Goal: Task Accomplishment & Management: Complete application form

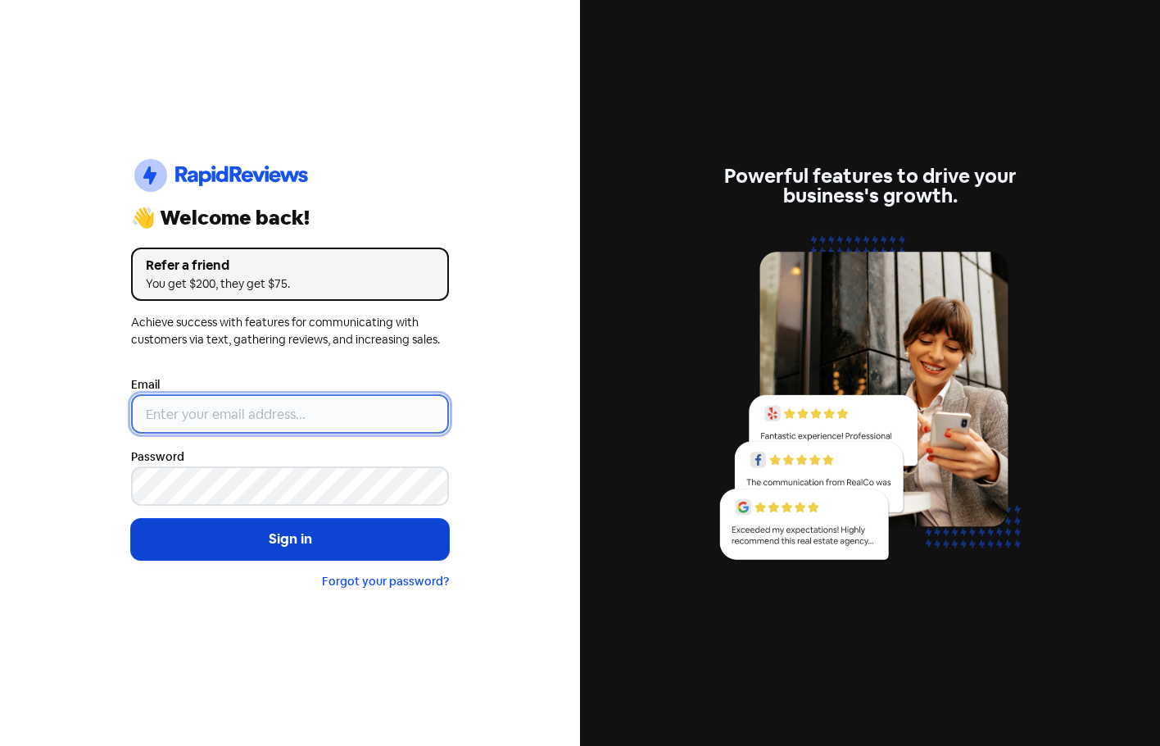
type input "[EMAIL_ADDRESS][DOMAIN_NAME]"
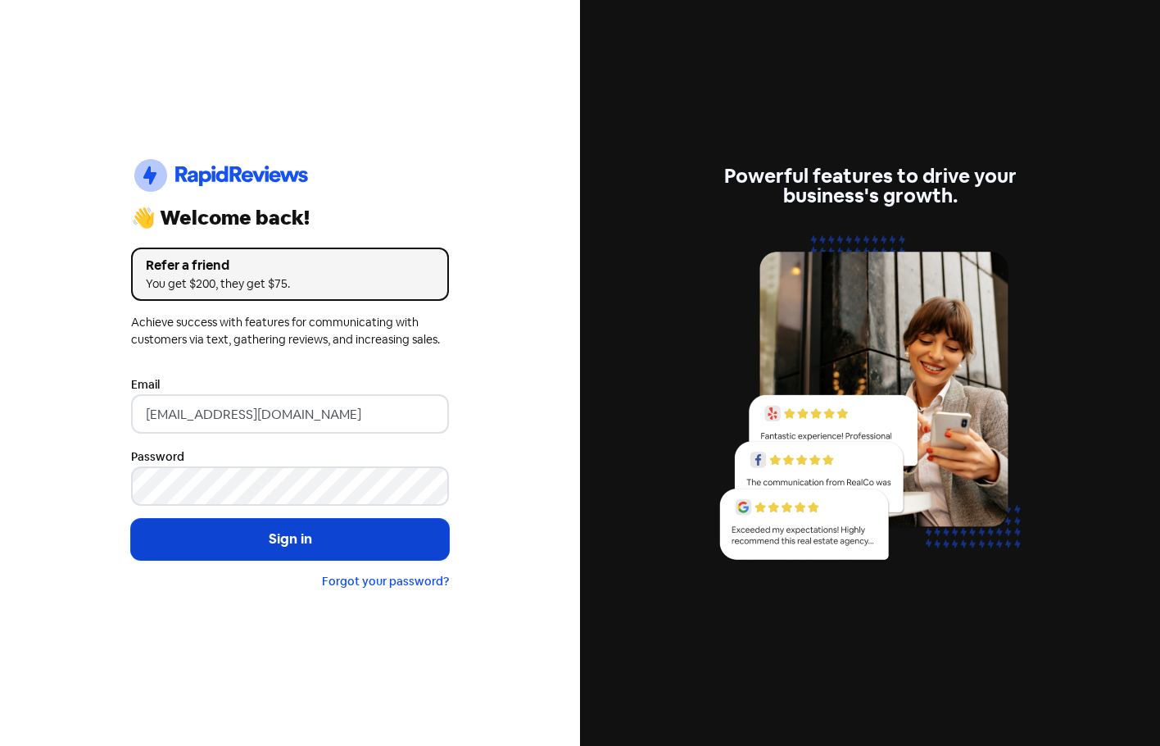
drag, startPoint x: 216, startPoint y: 536, endPoint x: 221, endPoint y: 527, distance: 10.3
click at [216, 533] on button "Sign in" at bounding box center [290, 539] width 318 height 41
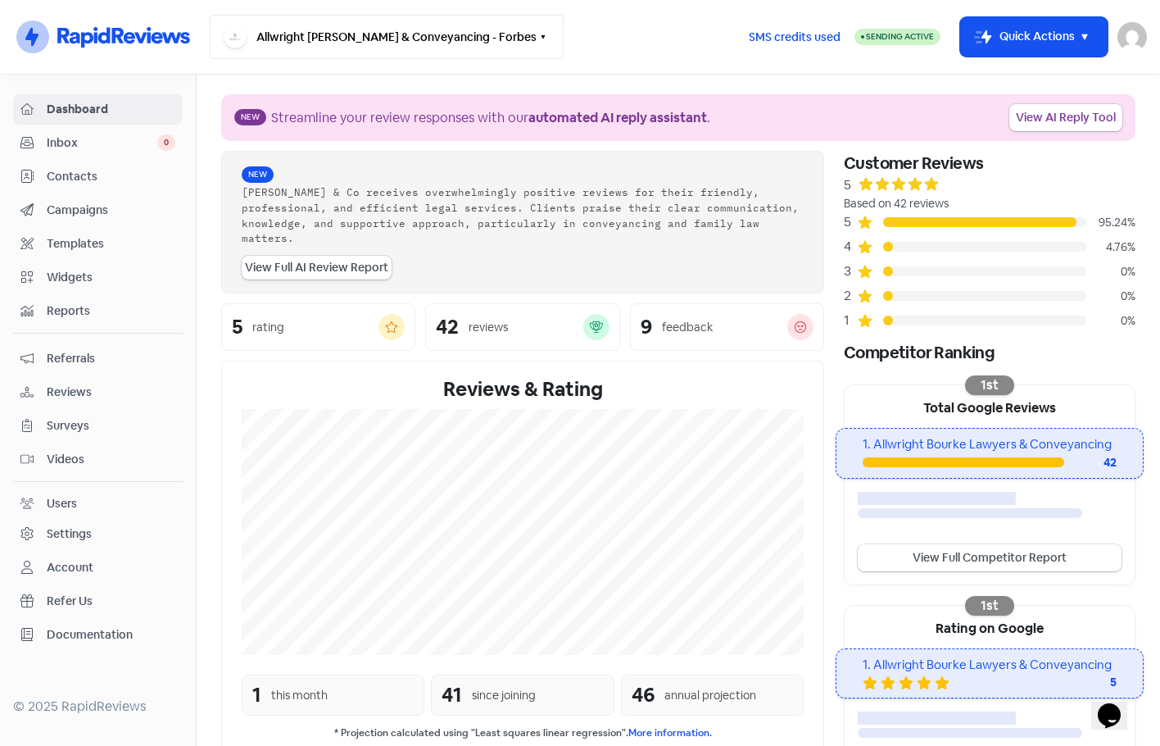
click at [529, 47] on button "Allwright [PERSON_NAME] & Conveyancing - Forbes" at bounding box center [387, 37] width 354 height 44
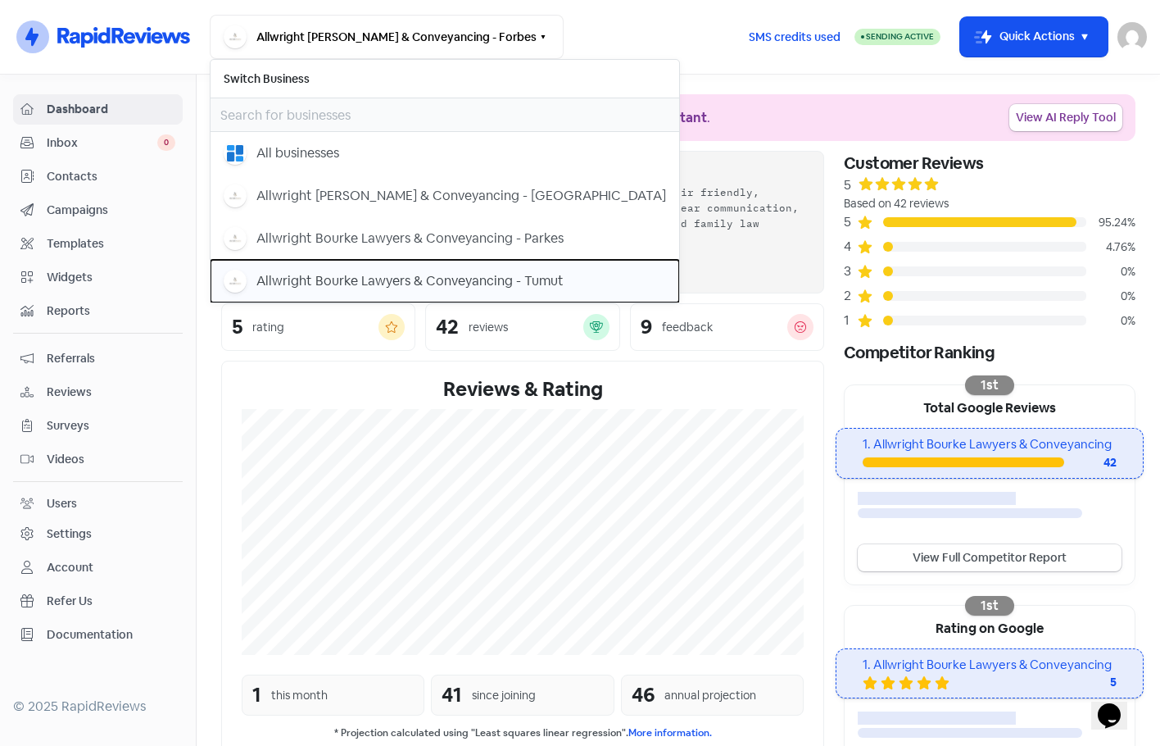
click at [496, 277] on div "Allwright Bourke Lawyers & Conveyancing - Tumut" at bounding box center [409, 281] width 307 height 20
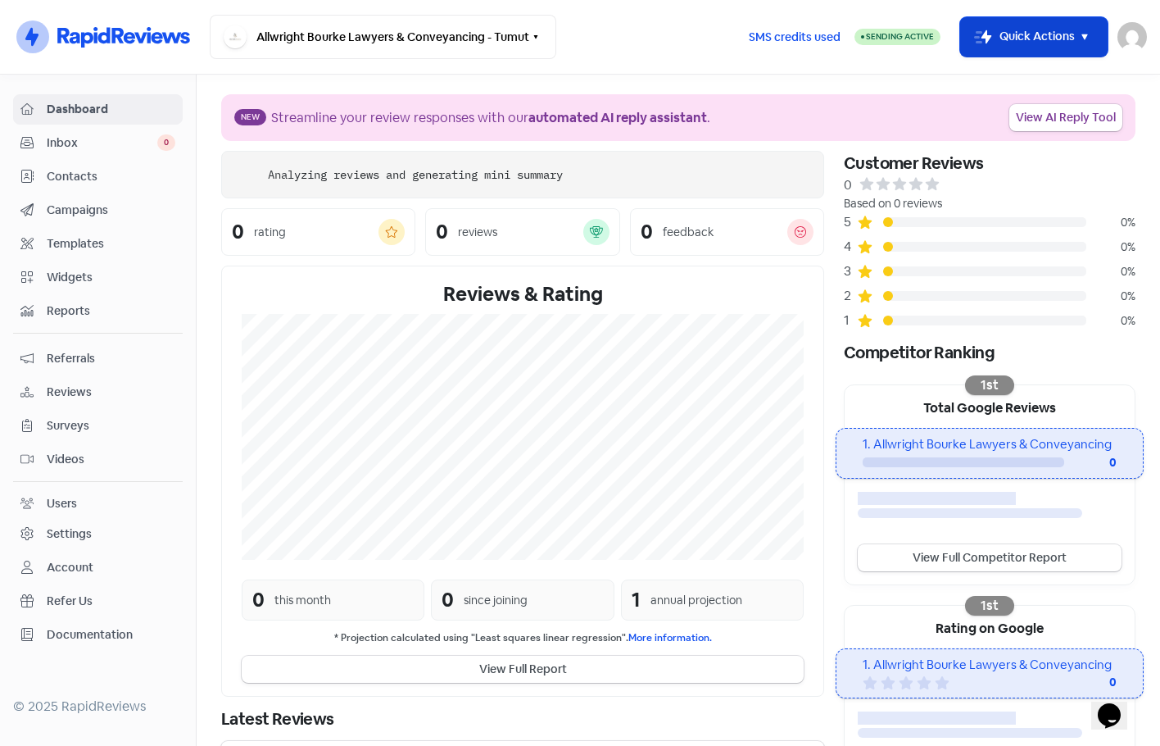
click at [1009, 27] on button "Icon For Thunder-move Quick Actions" at bounding box center [1033, 36] width 147 height 39
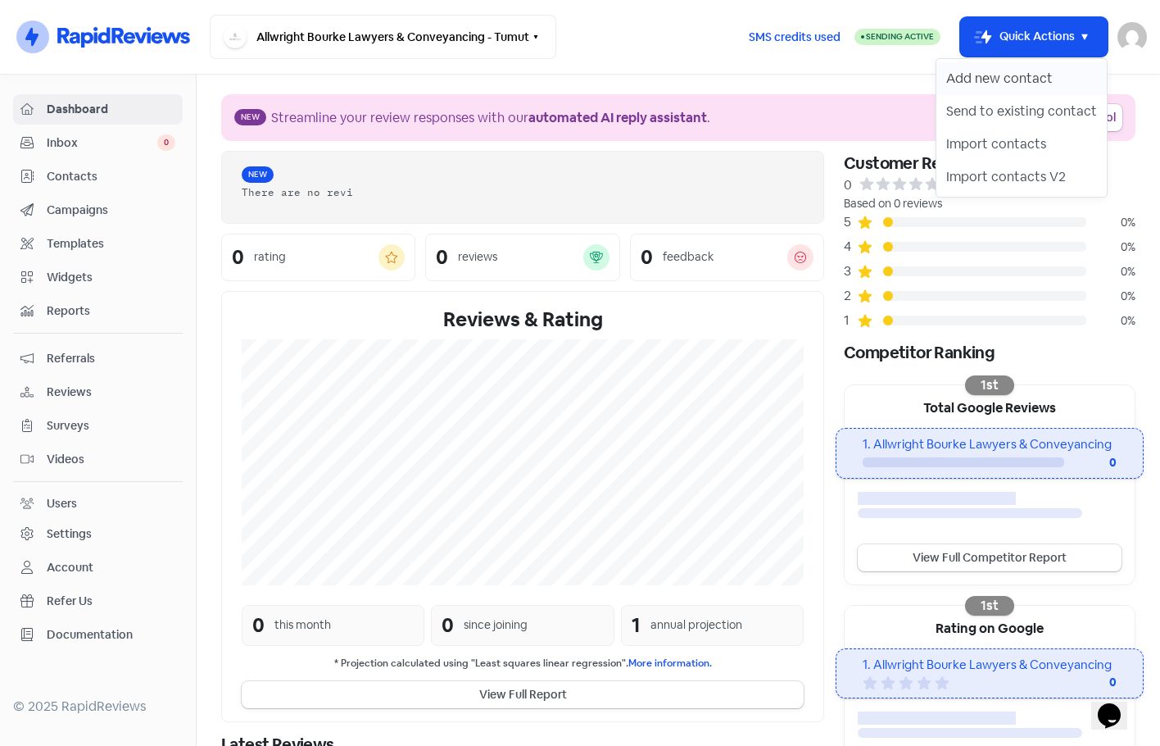
click at [1000, 63] on button "Add new contact" at bounding box center [1021, 78] width 170 height 33
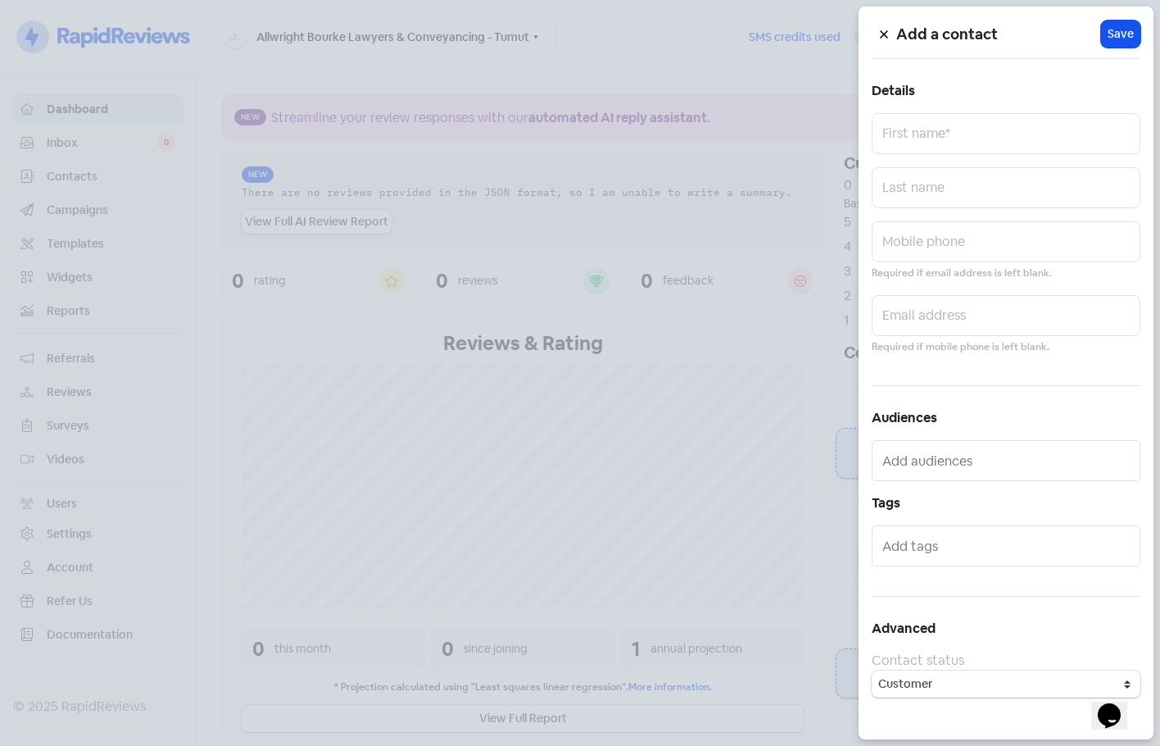
click at [980, 166] on div "Add a contact Icon For Loading Save Details First name* Last name Mobile phone …" at bounding box center [1006, 373] width 295 height 732
click at [1064, 182] on input "text" at bounding box center [1006, 187] width 269 height 41
paste input "Reynolds"
type input "Reynolds"
click at [986, 156] on div "Add a contact Icon For Loading Save Details First name* Reynolds Last name Mobi…" at bounding box center [1006, 373] width 295 height 732
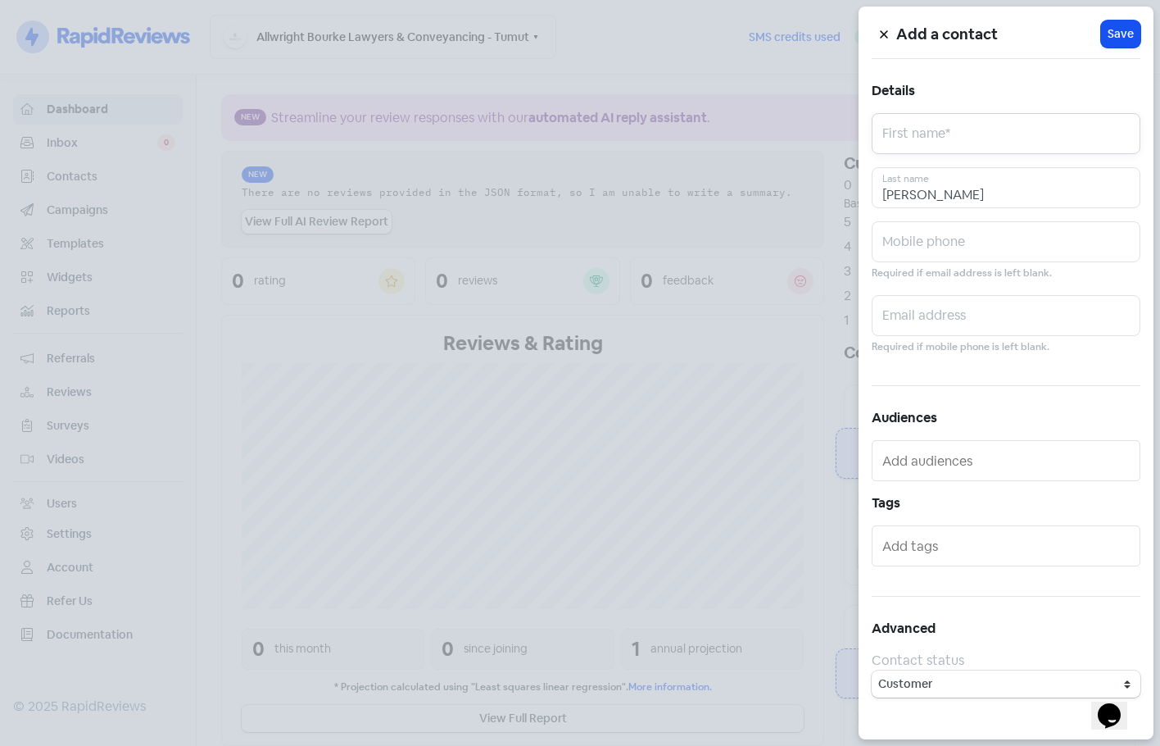
click at [984, 138] on input "text" at bounding box center [1006, 133] width 269 height 41
paste input "Ruth Elizabeth"
type input "Ruth Elizabeth"
drag, startPoint x: 1009, startPoint y: 303, endPoint x: 1000, endPoint y: 311, distance: 12.2
click at [1006, 306] on input "text" at bounding box center [1006, 315] width 269 height 41
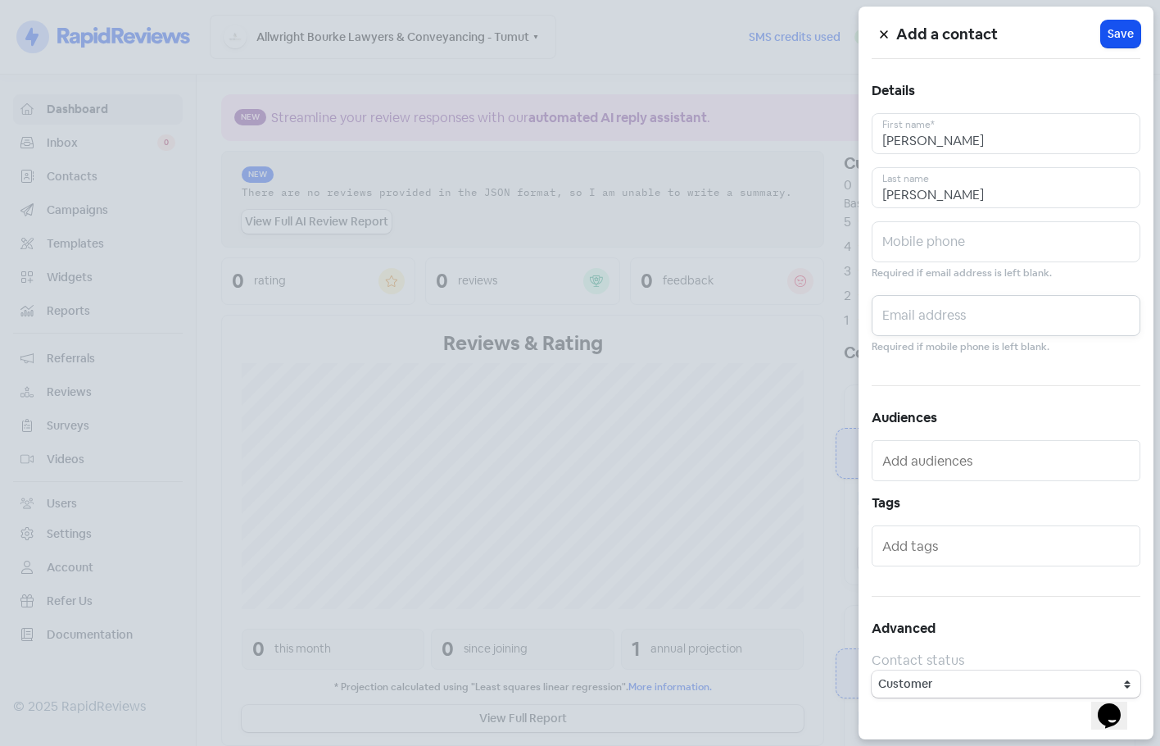
click at [1000, 311] on input "text" at bounding box center [1006, 315] width 269 height 41
paste input "ruth.mcdonald@health.nsw.gov.au"
type input "ruth.mcdonald@health.nsw.gov.au"
click at [1000, 251] on input "text" at bounding box center [1006, 241] width 269 height 41
paste input "0421 998 566"
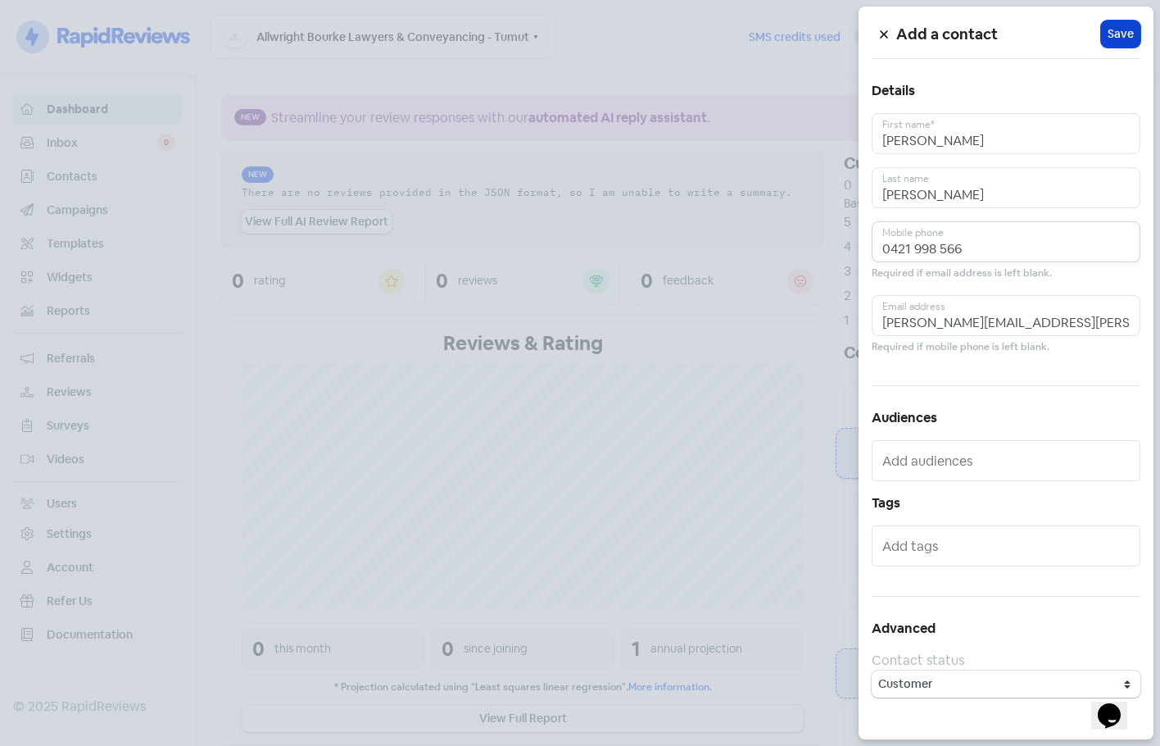
type input "0421 998 566"
click at [1112, 34] on span "Save" at bounding box center [1121, 33] width 26 height 17
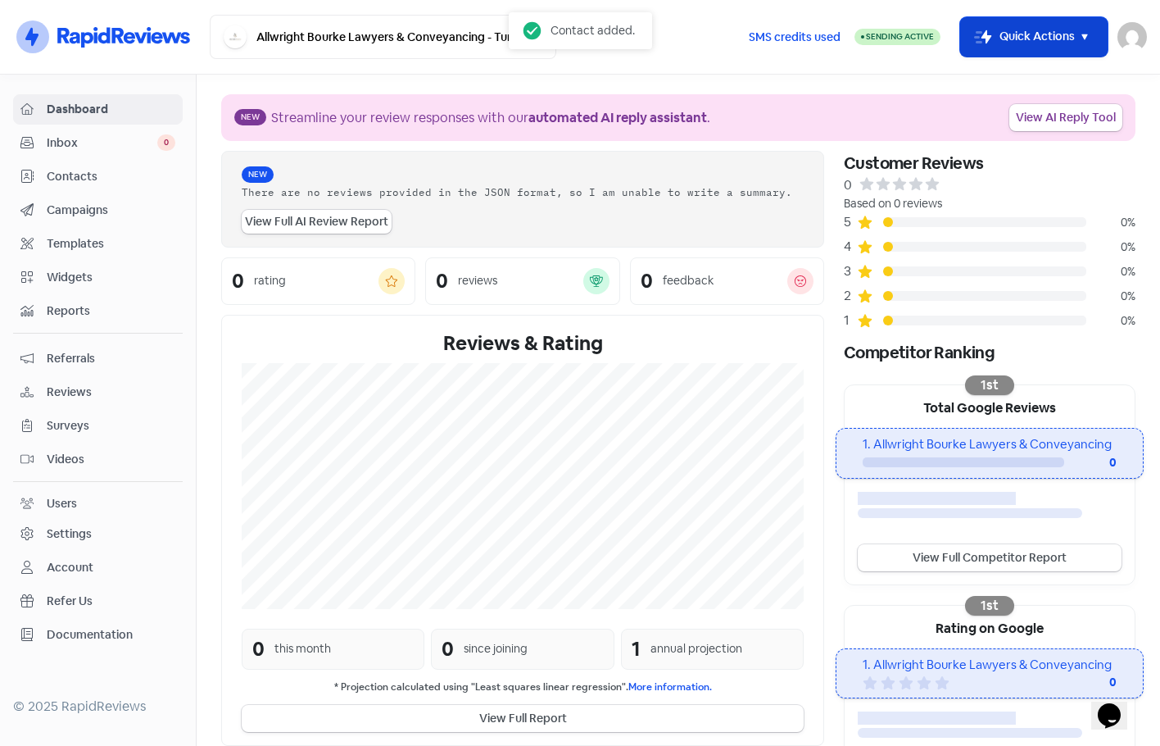
click at [1023, 36] on button "Icon For Thunder-move Quick Actions" at bounding box center [1033, 36] width 147 height 39
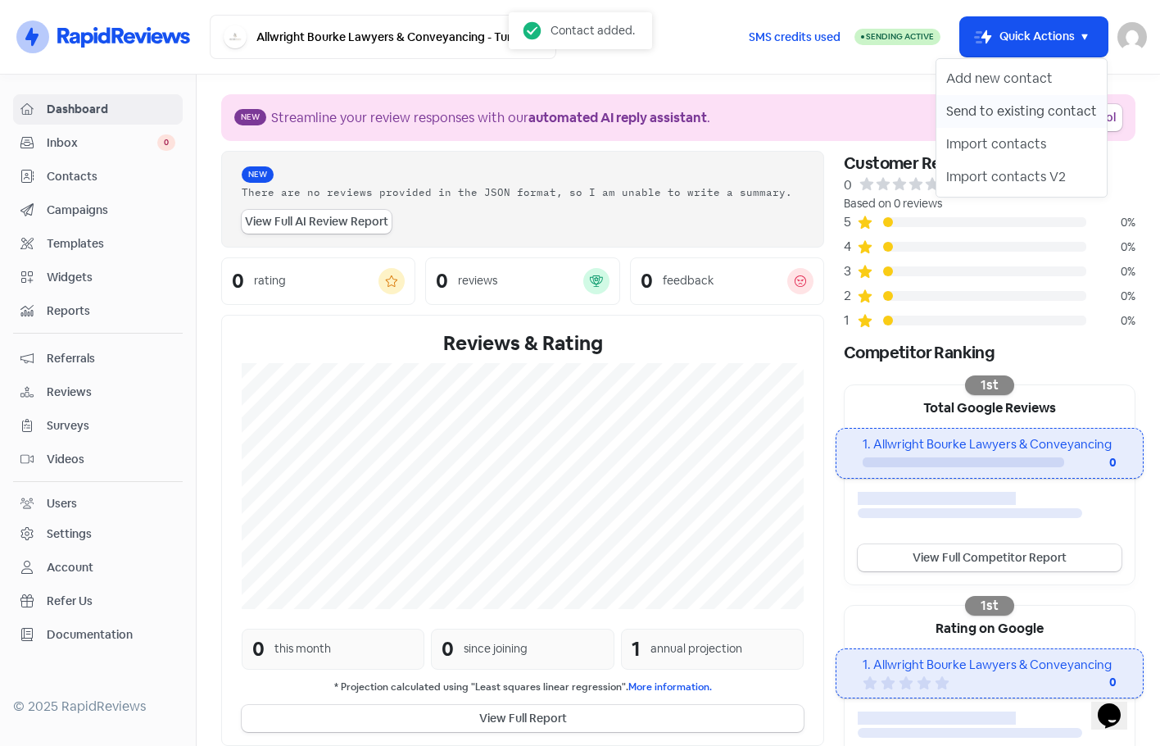
click at [1018, 116] on button "Send to existing contact" at bounding box center [1021, 111] width 170 height 33
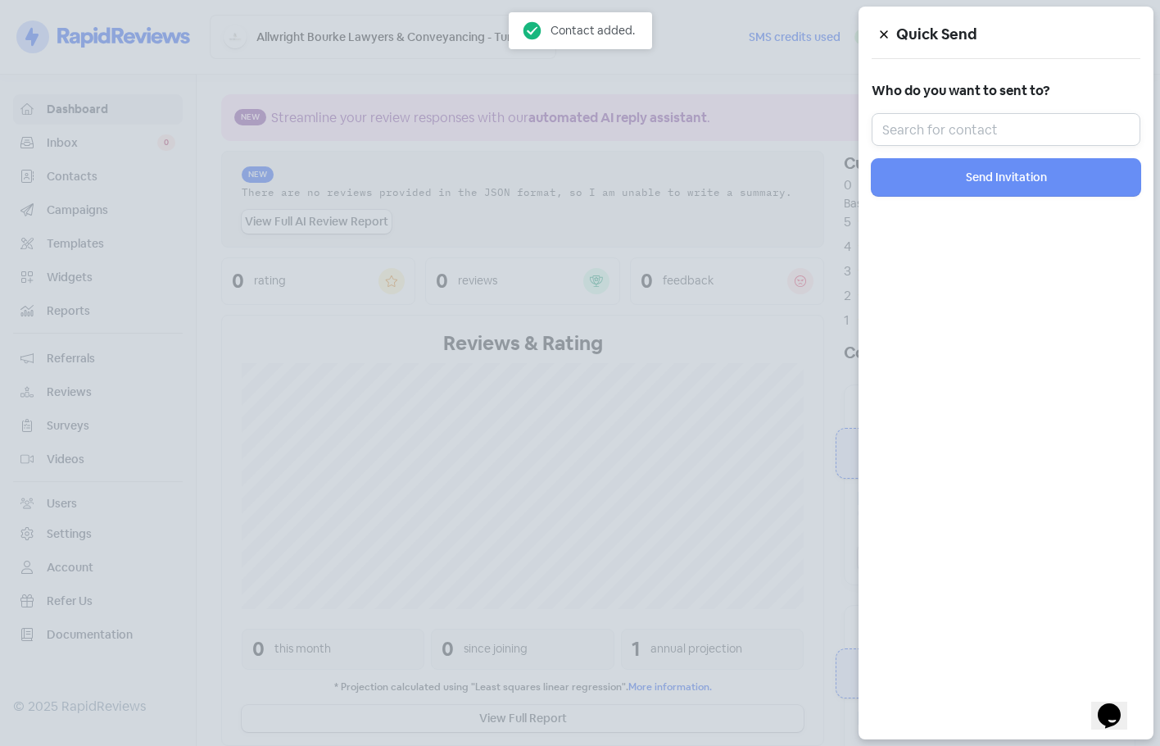
click at [1030, 135] on input "text" at bounding box center [1006, 129] width 269 height 33
paste input "0421 998 566"
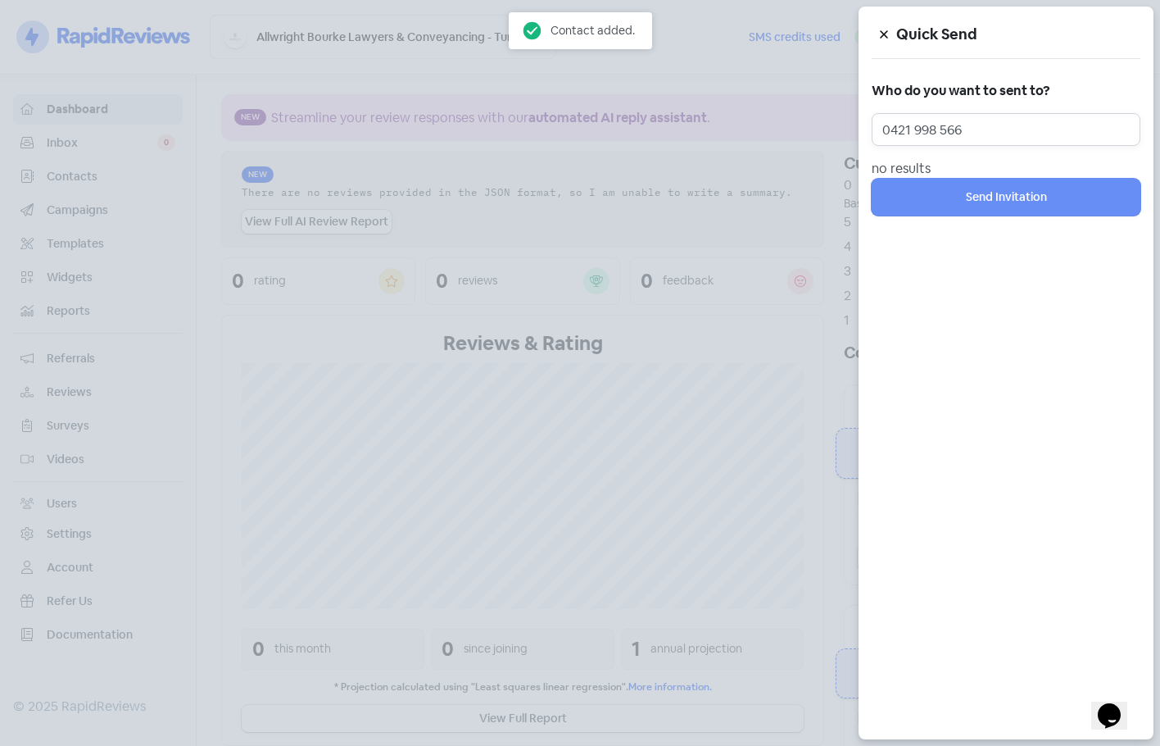
drag, startPoint x: 1010, startPoint y: 125, endPoint x: 760, endPoint y: 130, distance: 250.8
click at [760, 745] on div "Quick Send Who do you want to sent to? 0421 998 566 no results Send Invitation" at bounding box center [580, 746] width 1160 height 0
click at [988, 120] on input "0421 998 566" at bounding box center [1006, 129] width 269 height 33
paste input "Ruth Elizabeth"
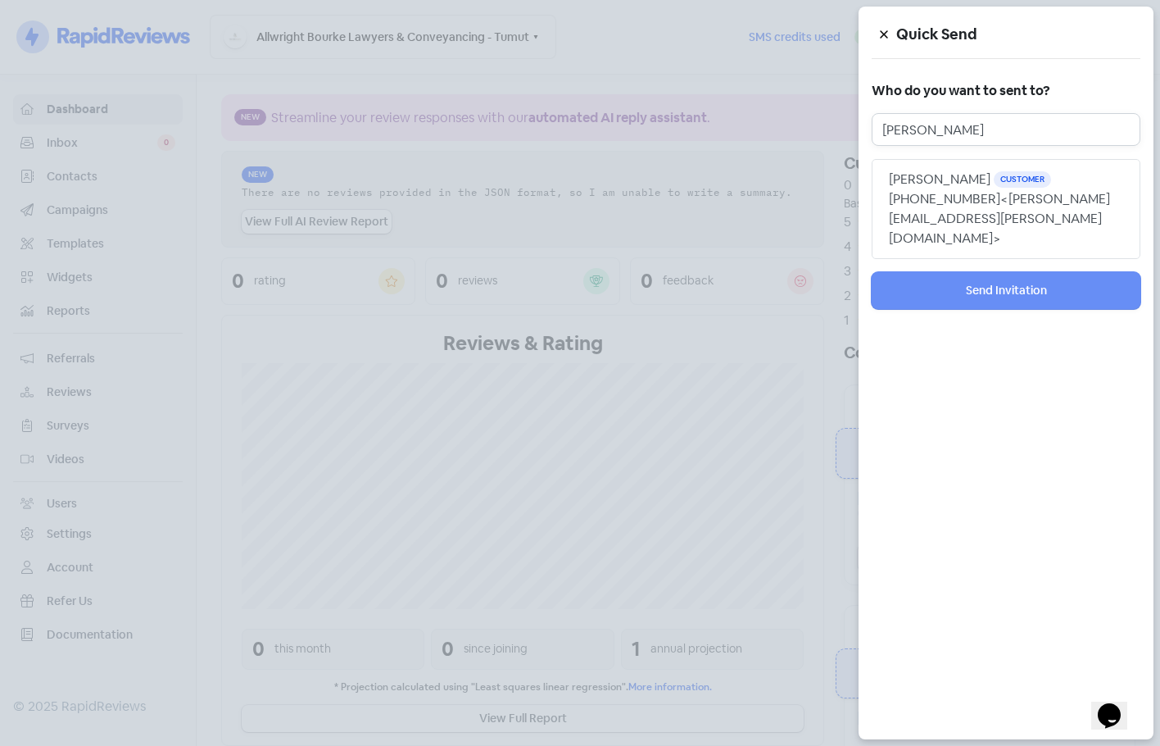
type input "Ruth Elizabeth"
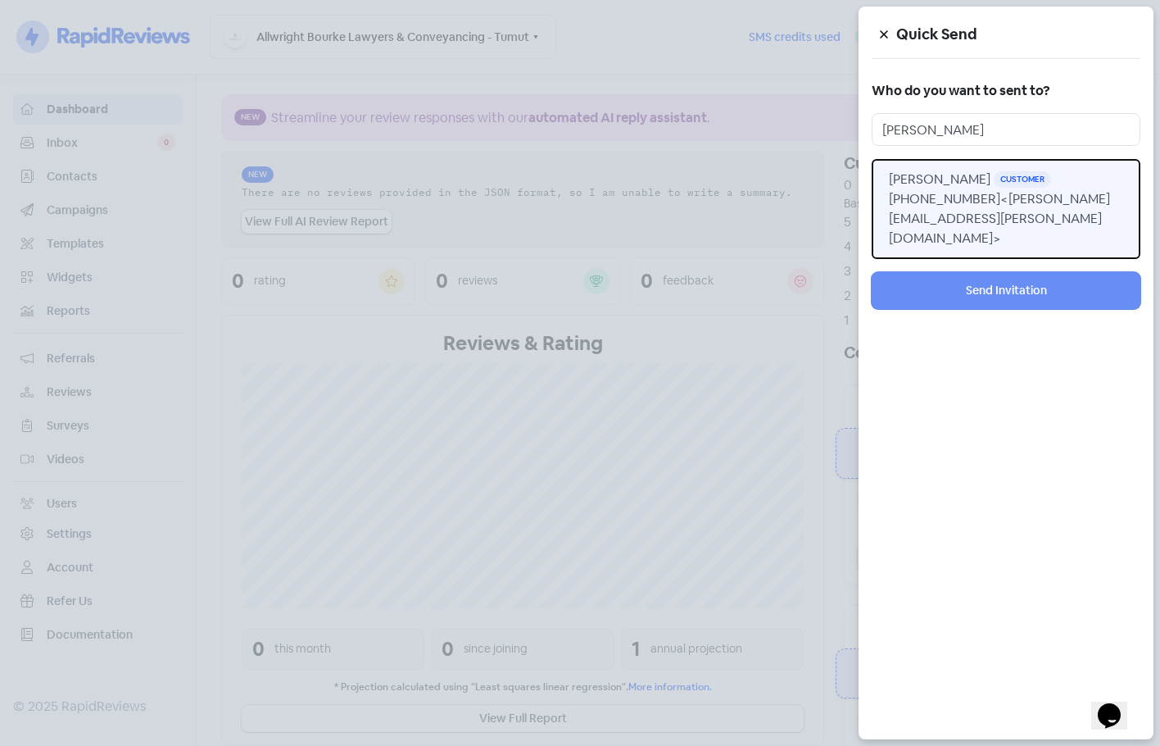
click at [1023, 220] on span "<ruth.mcdonald@health.nsw.gov.au>" at bounding box center [999, 218] width 221 height 57
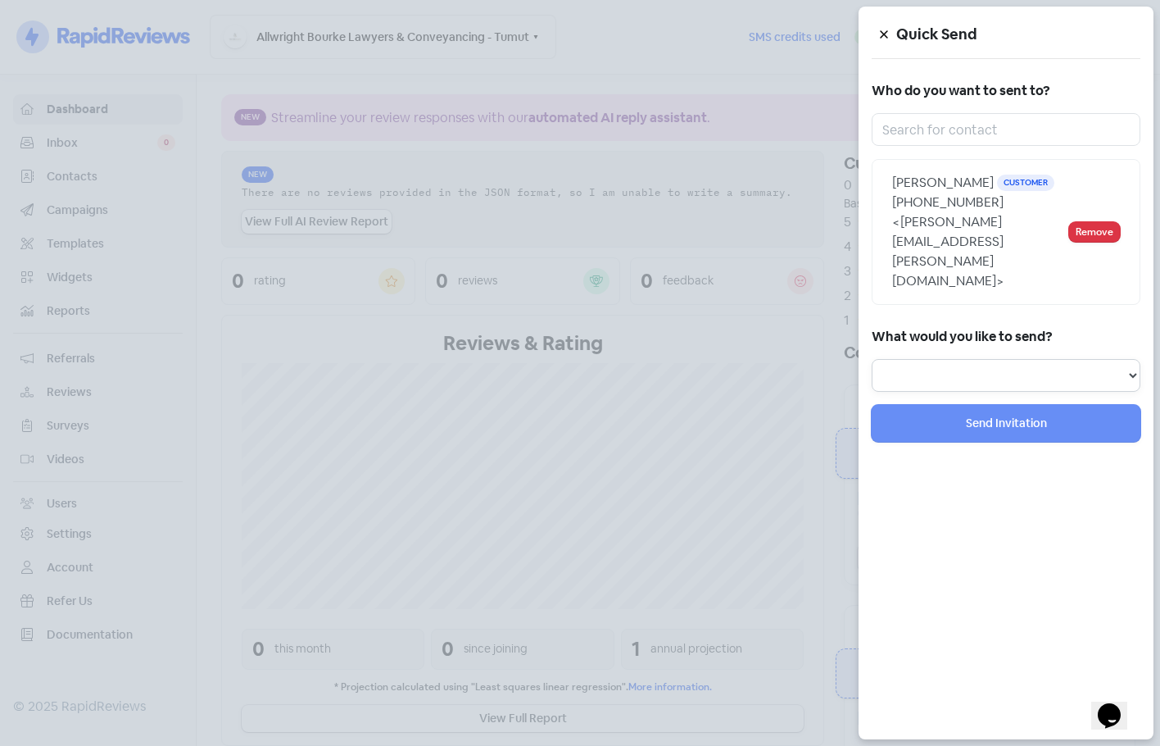
click at [951, 371] on select "Review Invitation Referral Invitation Survey Invitation Video Invitation" at bounding box center [1006, 375] width 269 height 33
select select "review"
click at [872, 359] on select "Review Invitation Referral Invitation Survey Invitation Video Invitation" at bounding box center [1006, 375] width 269 height 33
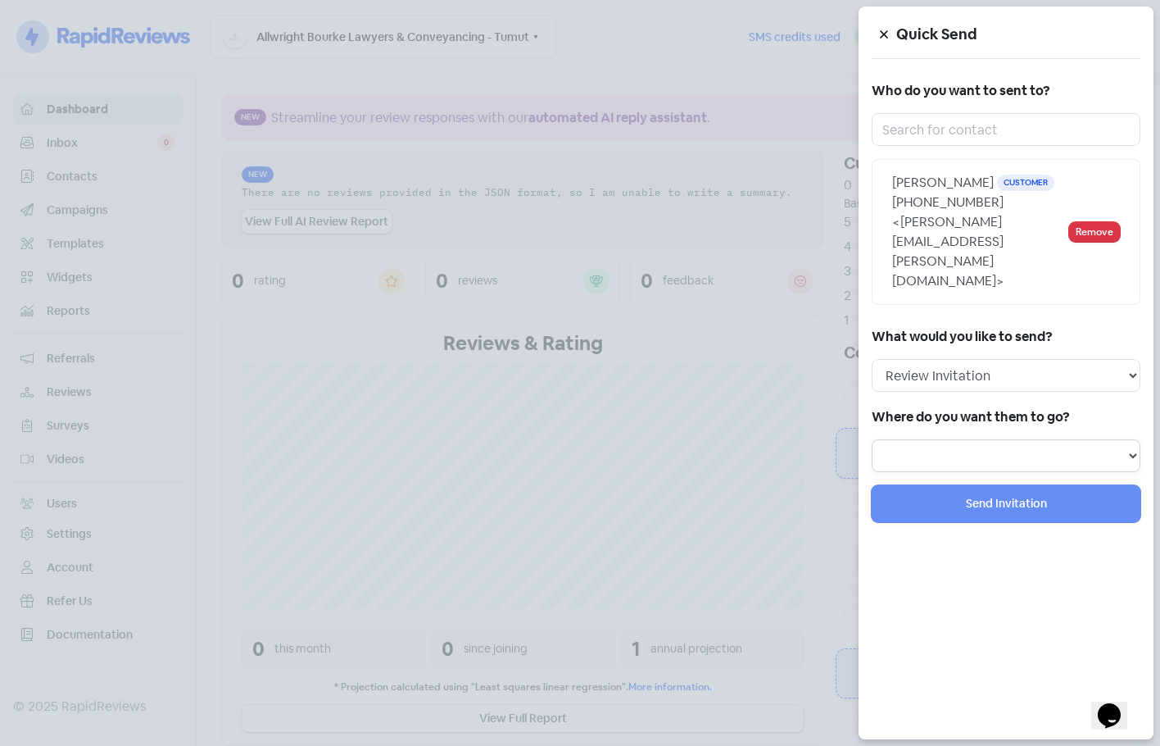
click at [968, 439] on select at bounding box center [1006, 455] width 269 height 33
select select "1002"
click at [872, 439] on select "Review form: Client review campaign - review form Review form: Professionals re…" at bounding box center [1006, 455] width 269 height 33
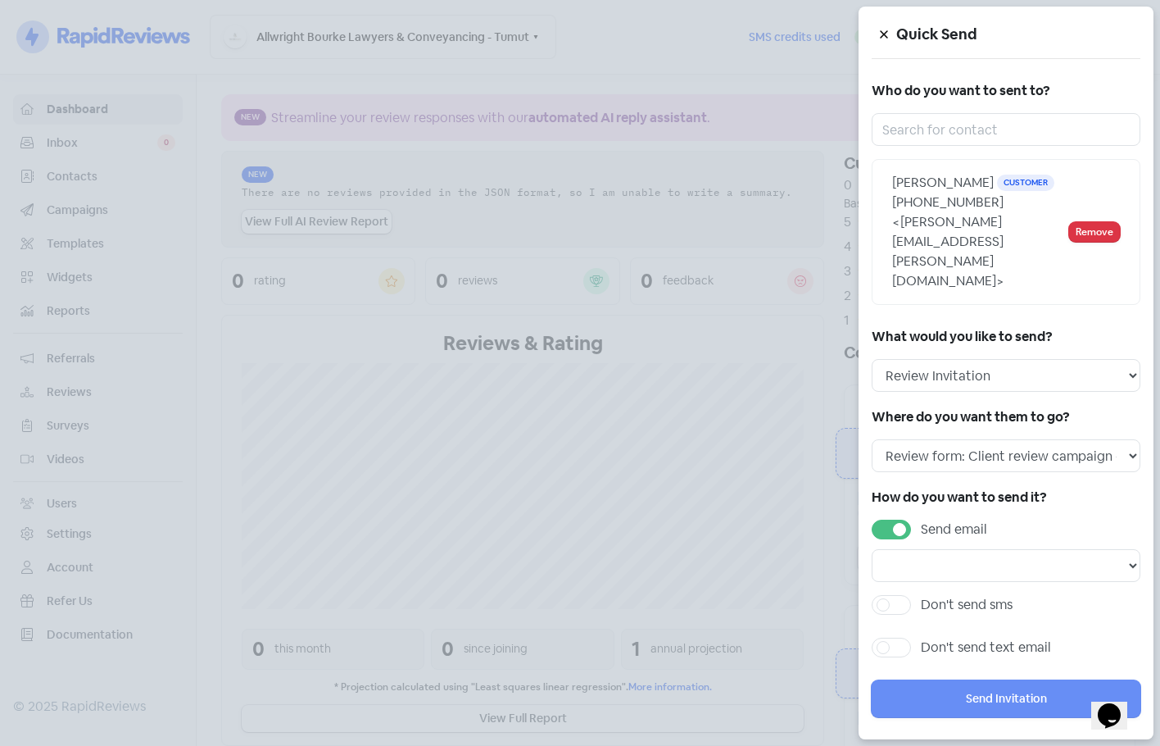
click at [921, 519] on label "Send email" at bounding box center [954, 529] width 66 height 20
click at [921, 519] on input "Send email" at bounding box center [926, 524] width 11 height 11
checkbox input "false"
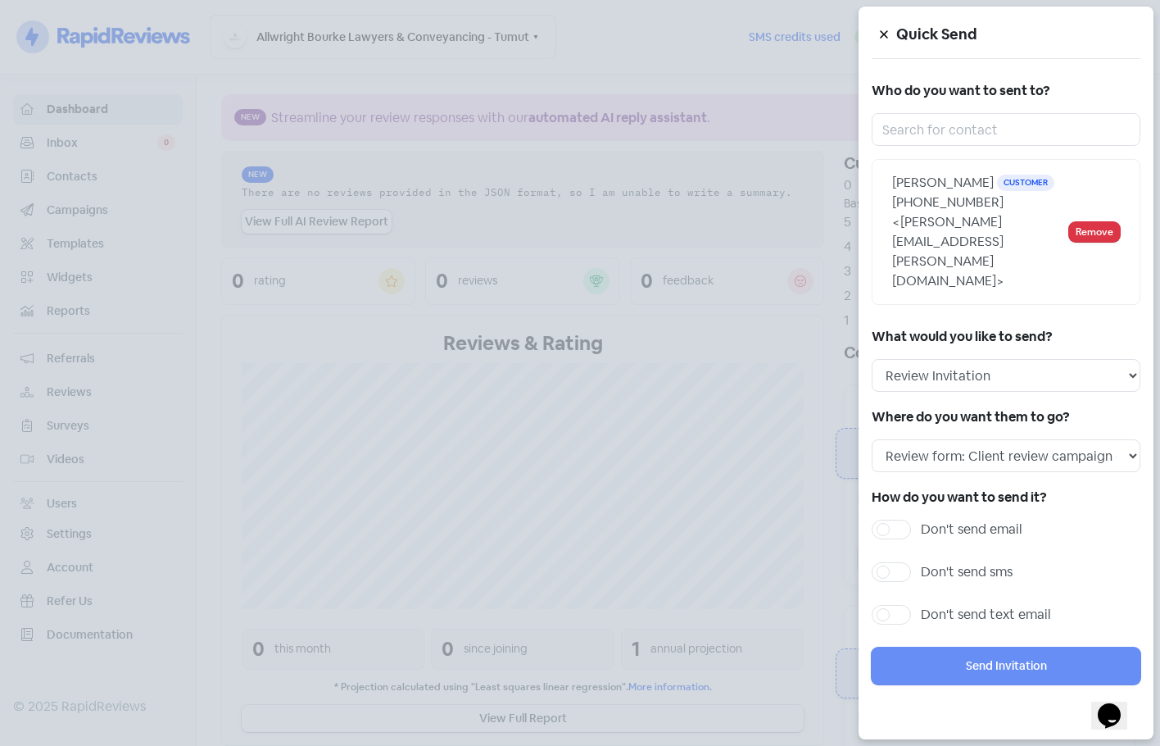
drag, startPoint x: 932, startPoint y: 549, endPoint x: 990, endPoint y: 569, distance: 60.6
click at [932, 562] on label "Don't send sms" at bounding box center [967, 572] width 92 height 20
click at [932, 562] on input "Don't send sms" at bounding box center [926, 567] width 11 height 11
checkbox input "true"
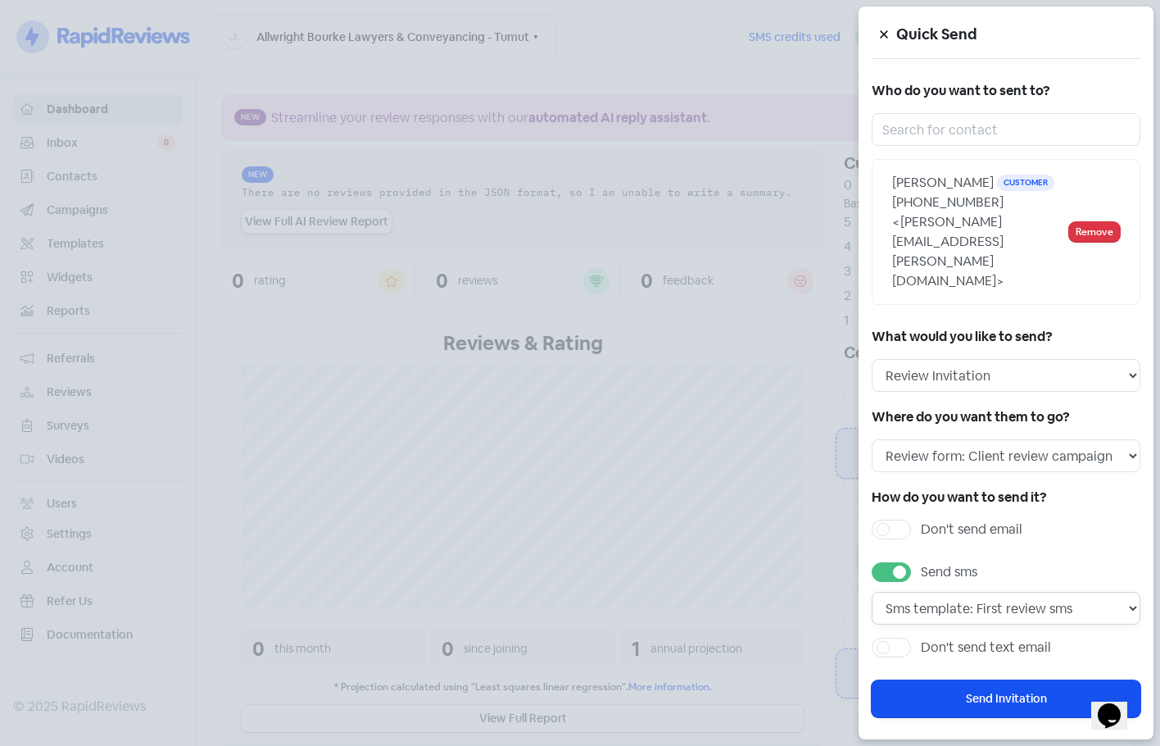
click at [1020, 592] on select "Sms template: First review sms" at bounding box center [1006, 608] width 269 height 33
click at [1025, 592] on select "Sms template: First review sms" at bounding box center [1006, 608] width 269 height 33
click at [999, 680] on button "Send Invitation" at bounding box center [1006, 698] width 269 height 37
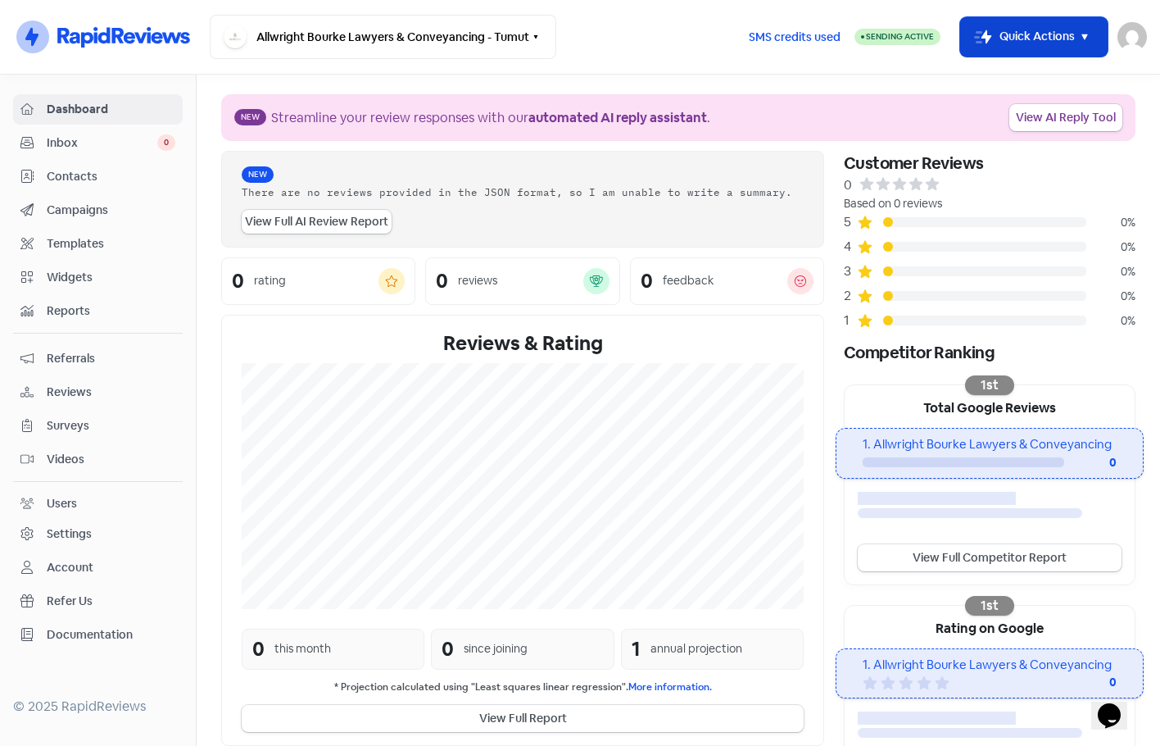
click at [1002, 25] on button "Icon For Thunder-move Quick Actions" at bounding box center [1033, 36] width 147 height 39
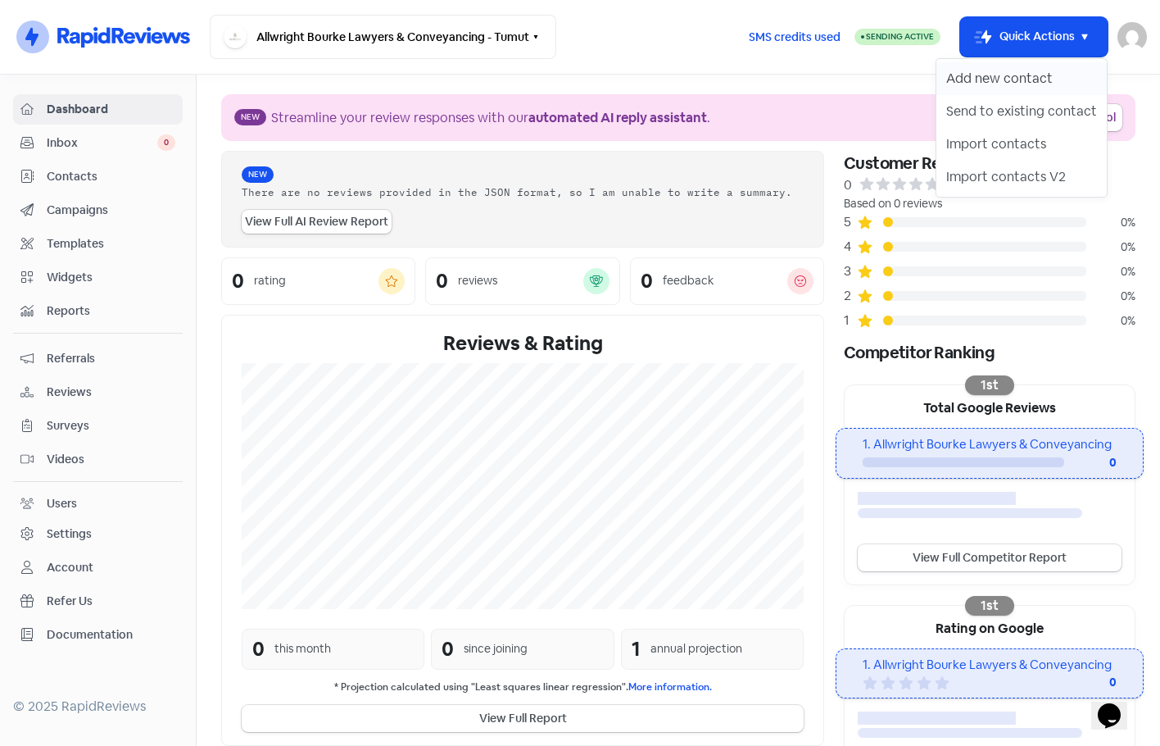
click at [973, 77] on button "Add new contact" at bounding box center [1021, 78] width 170 height 33
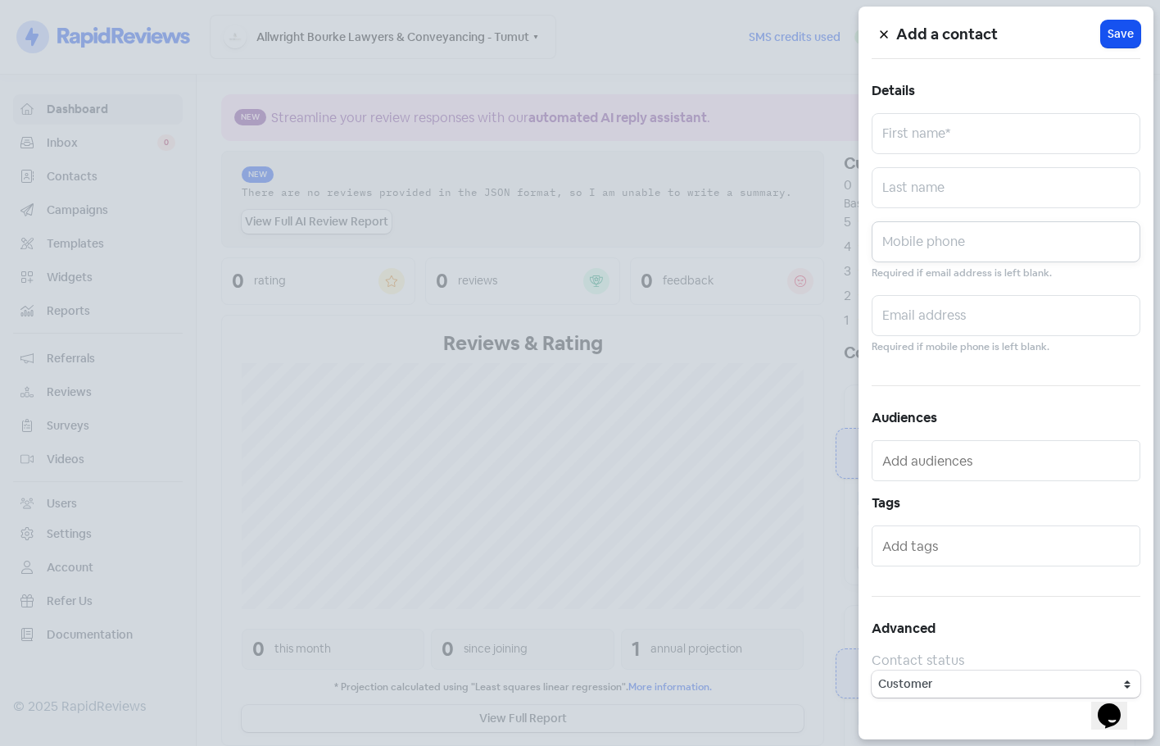
click at [1068, 234] on input "text" at bounding box center [1006, 241] width 269 height 41
paste input "0409 914 154"
type input "0409 914 154"
click at [1018, 198] on input "text" at bounding box center [1006, 187] width 269 height 41
paste input "Wilde"
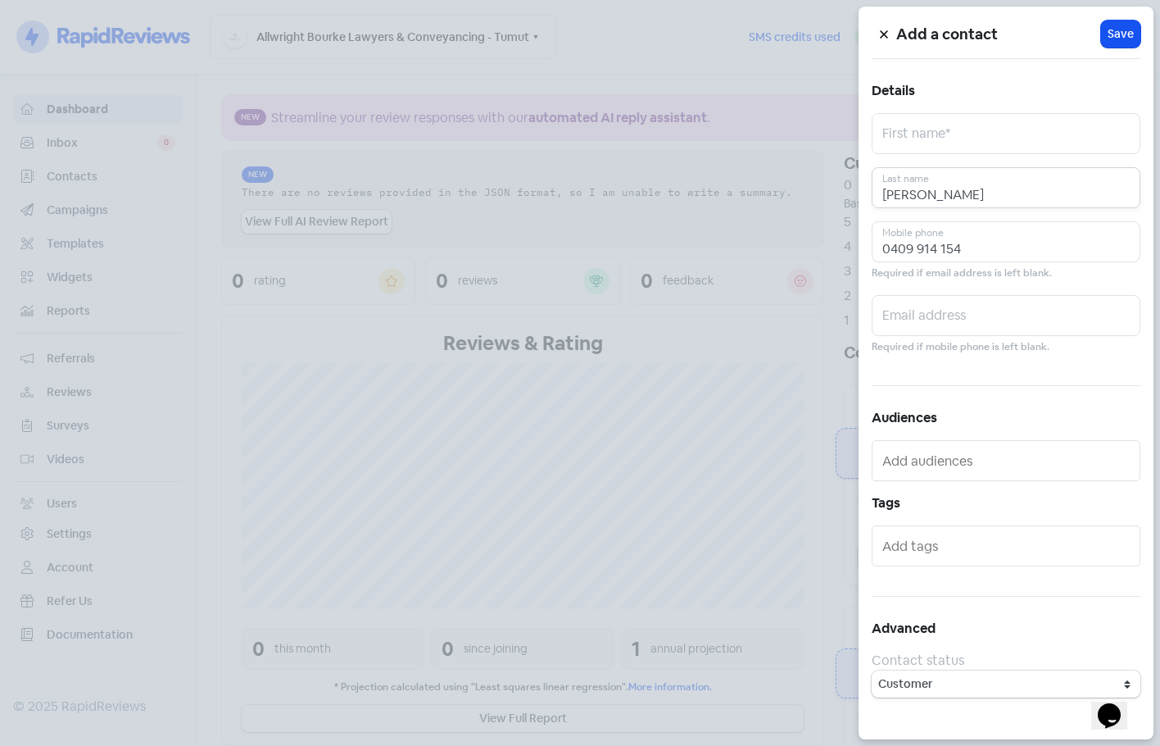
type input "Wilde"
drag, startPoint x: 889, startPoint y: 116, endPoint x: 907, endPoint y: 127, distance: 20.9
click at [893, 120] on input "text" at bounding box center [1006, 133] width 269 height 41
paste input "Hillary Helen"
type input "Hillary Helen"
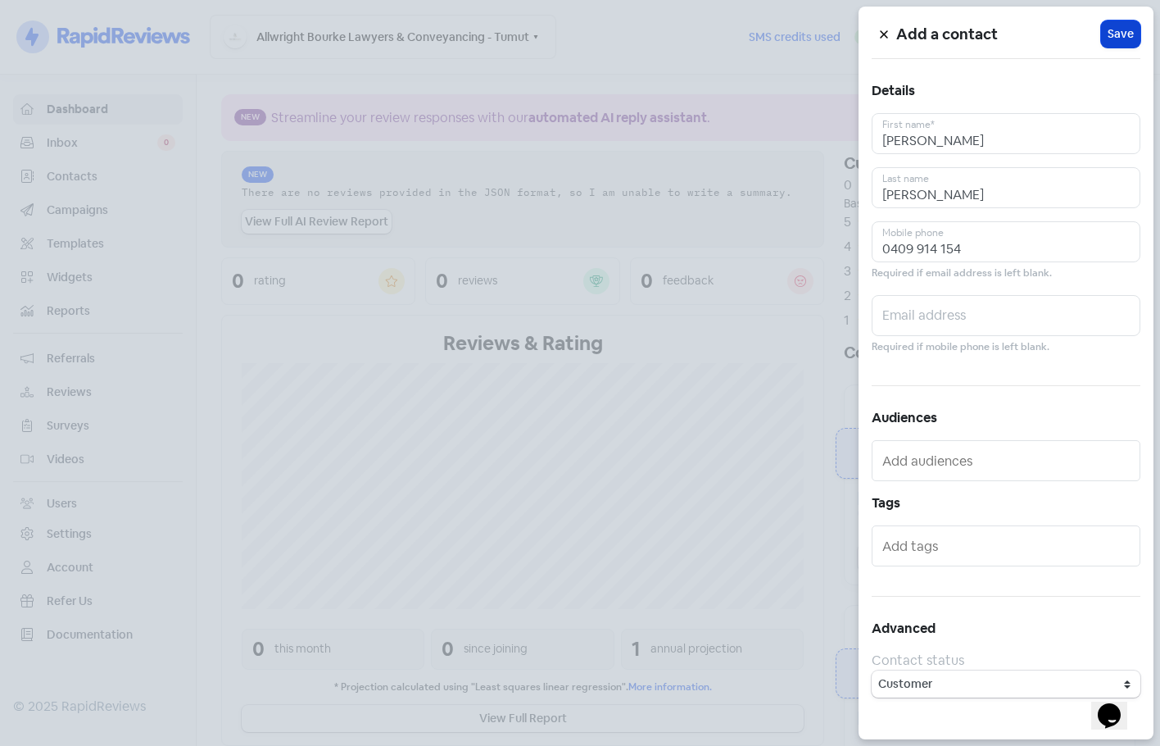
click at [1116, 29] on span "Save" at bounding box center [1121, 33] width 26 height 17
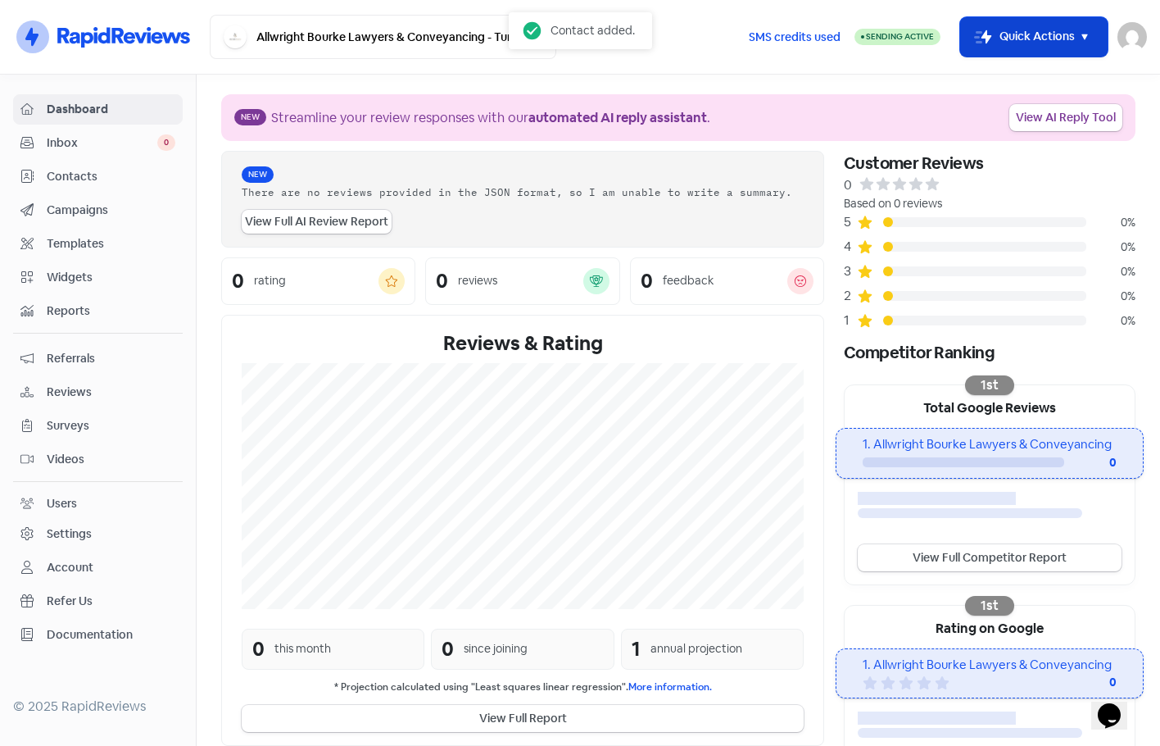
drag, startPoint x: 1008, startPoint y: 37, endPoint x: 995, endPoint y: 56, distance: 23.0
click at [1000, 40] on button "Icon For Thunder-move Quick Actions" at bounding box center [1033, 36] width 147 height 39
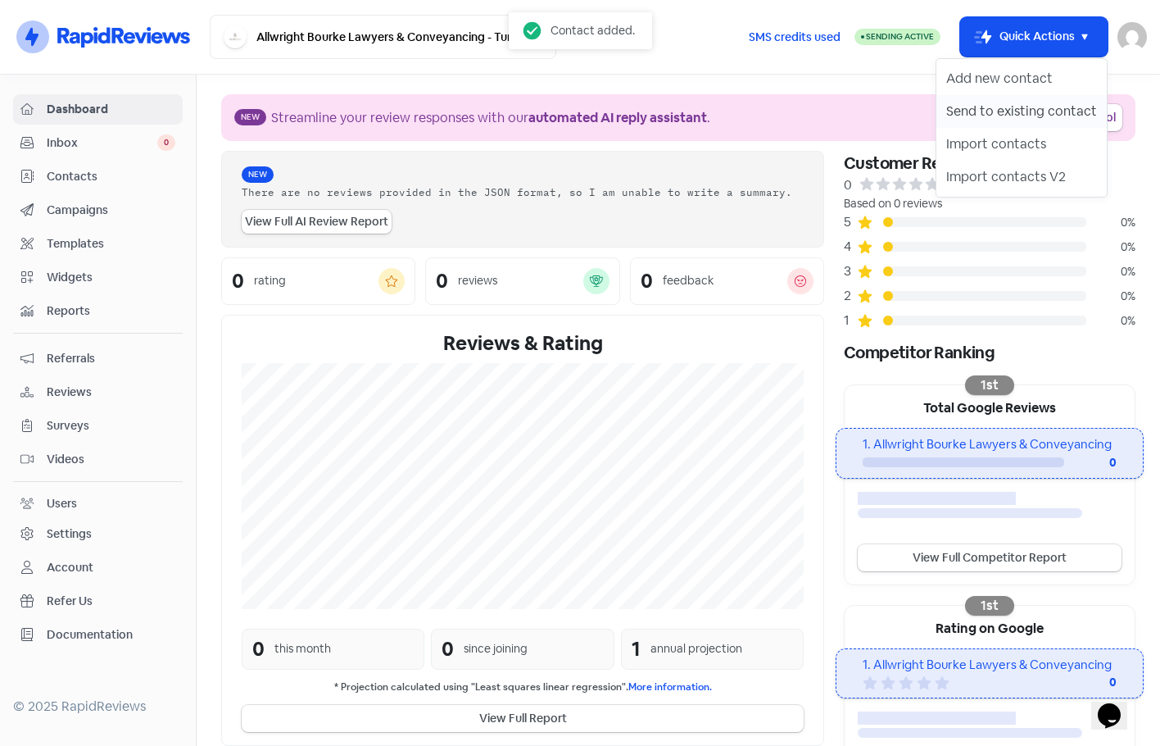
click at [986, 103] on button "Send to existing contact" at bounding box center [1021, 111] width 170 height 33
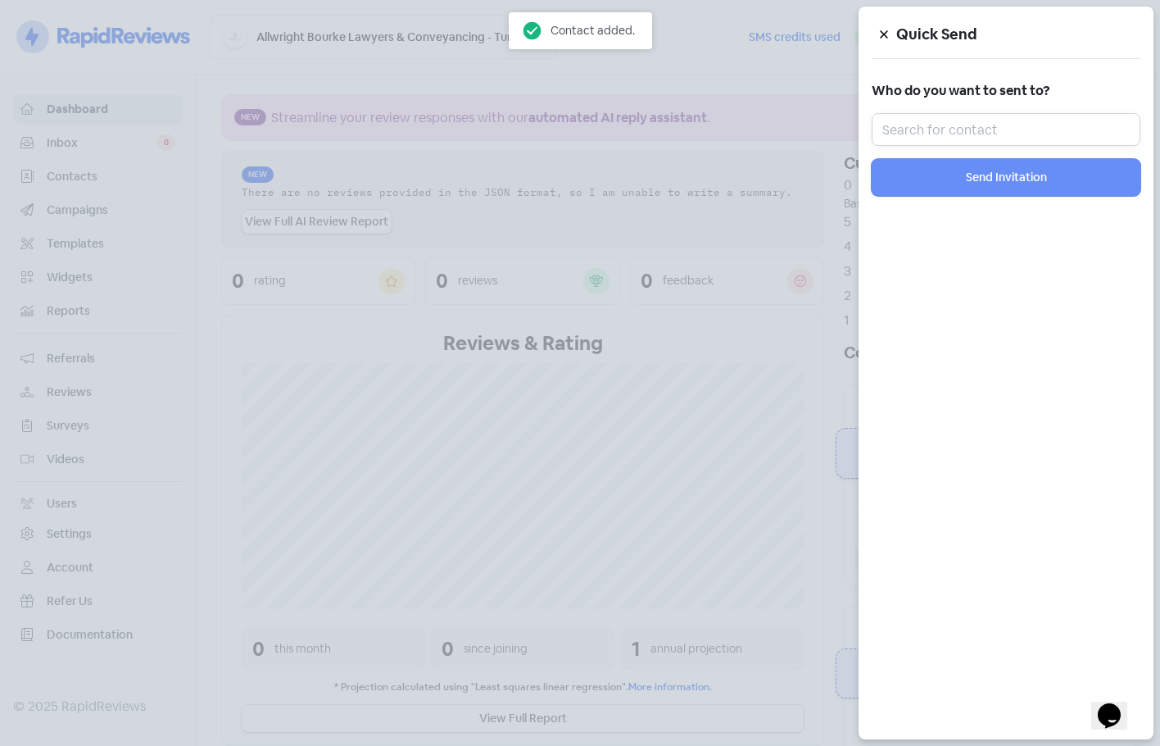
click at [991, 127] on input "text" at bounding box center [1006, 129] width 269 height 33
paste input "Hillary Helen"
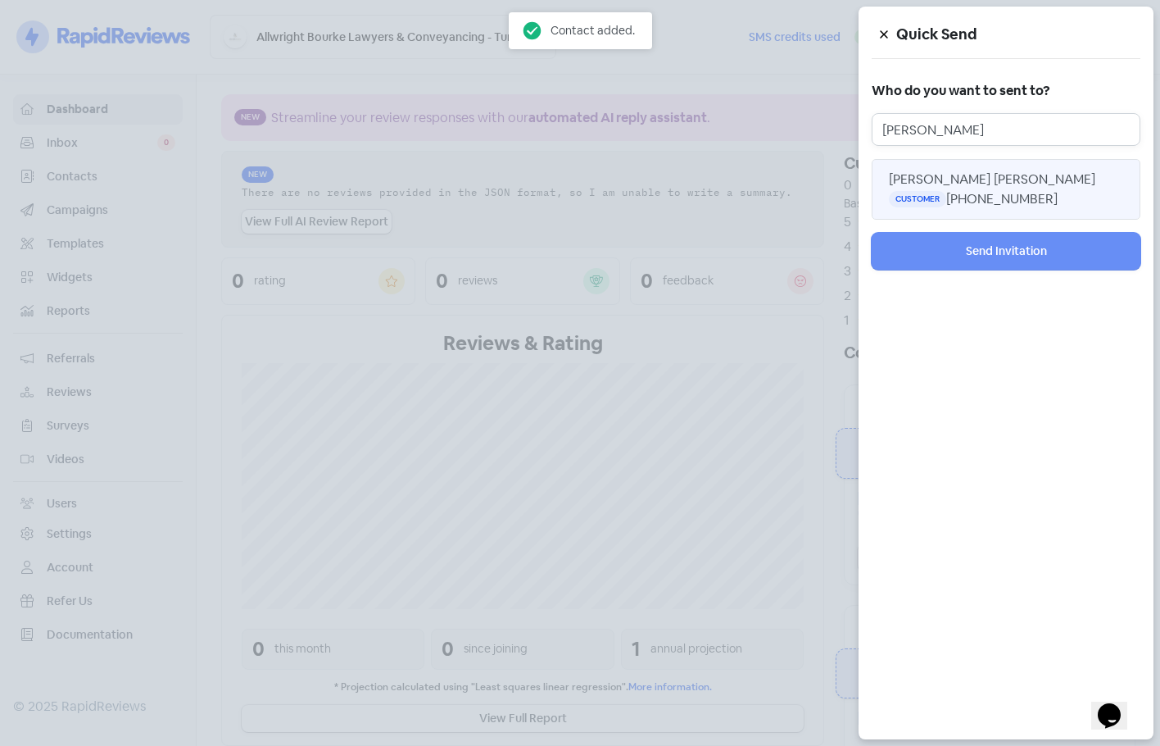
type input "Hillary Helen"
click at [982, 176] on span "Hillary Helen Wilde" at bounding box center [992, 178] width 206 height 17
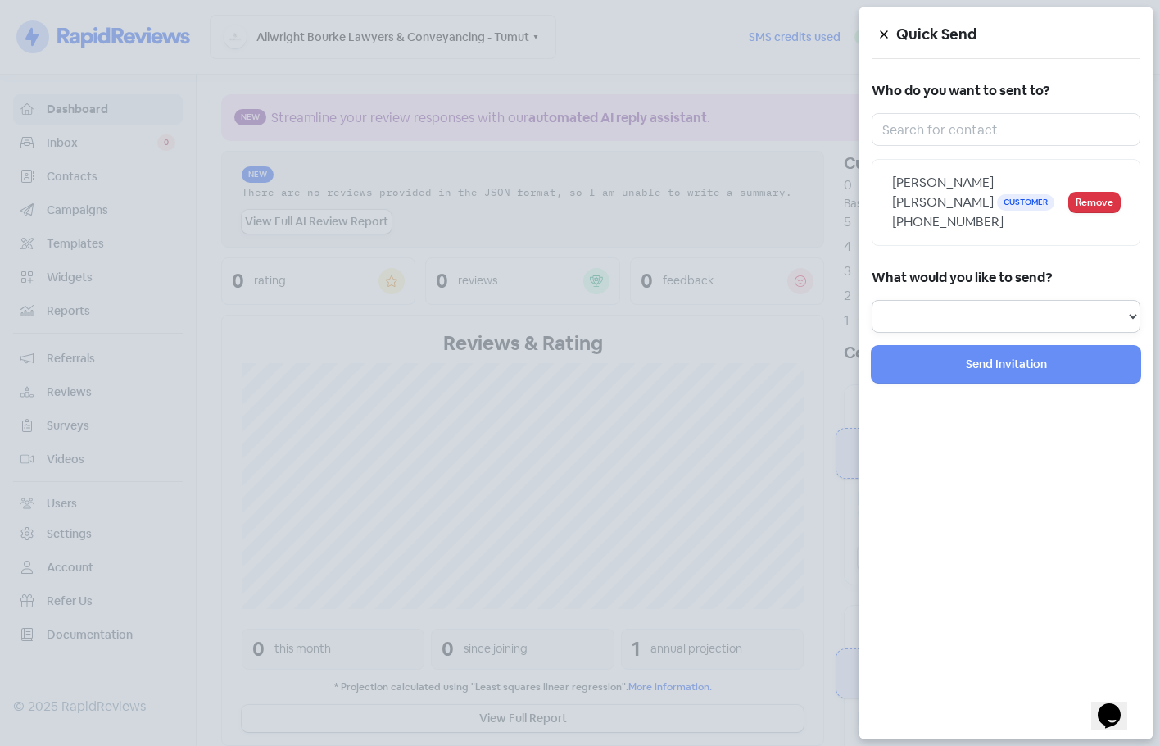
click at [977, 300] on select "Review Invitation Referral Invitation Survey Invitation Video Invitation" at bounding box center [1006, 316] width 269 height 33
select select "review"
click at [872, 300] on select "Review Invitation Referral Invitation Survey Invitation Video Invitation" at bounding box center [1006, 316] width 269 height 33
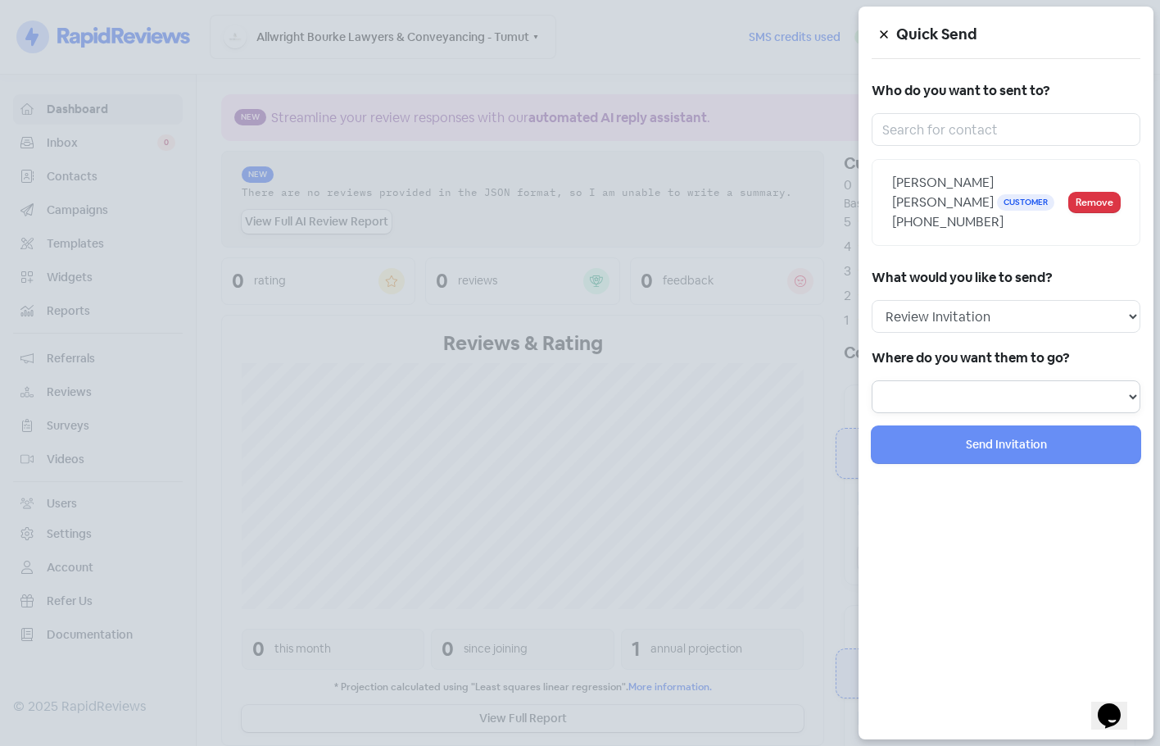
click at [971, 380] on select at bounding box center [1006, 396] width 269 height 33
select select "1002"
click at [872, 380] on select "Review form: Client review campaign - review form Review form: Professionals re…" at bounding box center [1006, 396] width 269 height 33
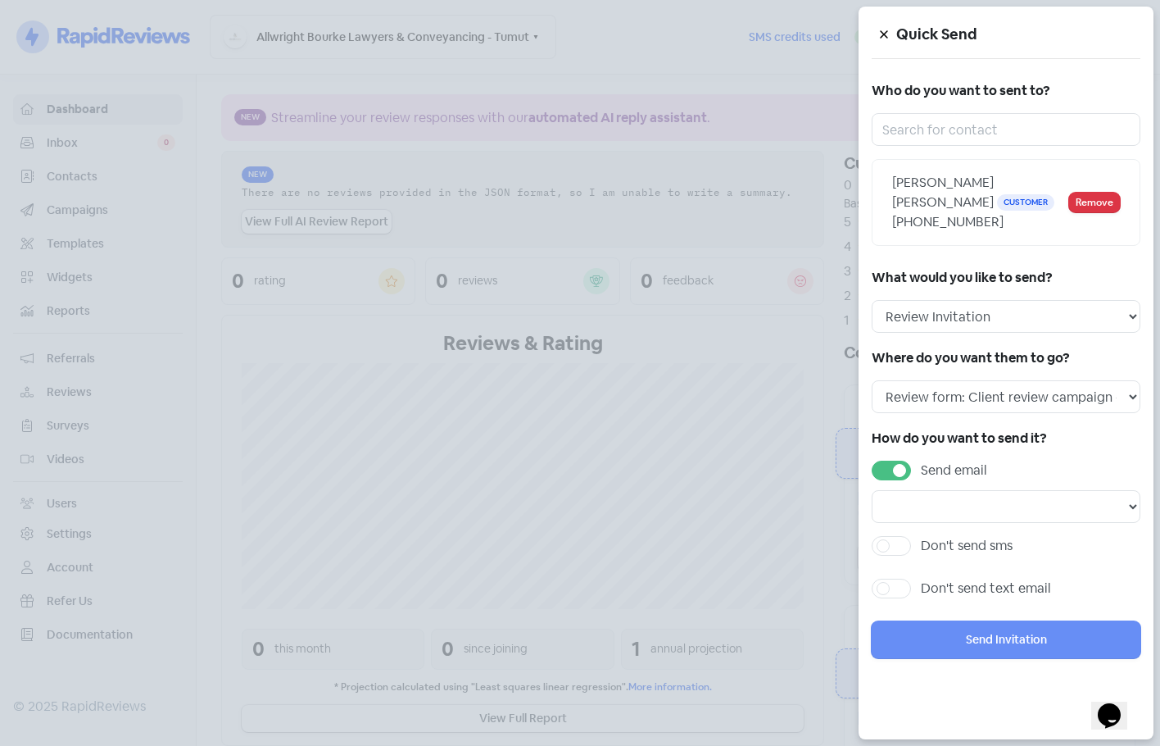
click at [875, 460] on div "Send email" at bounding box center [1006, 470] width 269 height 20
drag, startPoint x: 883, startPoint y: 449, endPoint x: 972, endPoint y: 492, distance: 98.6
click at [921, 460] on label "Send email" at bounding box center [954, 470] width 66 height 20
click at [921, 460] on input "Send email" at bounding box center [926, 465] width 11 height 11
checkbox input "false"
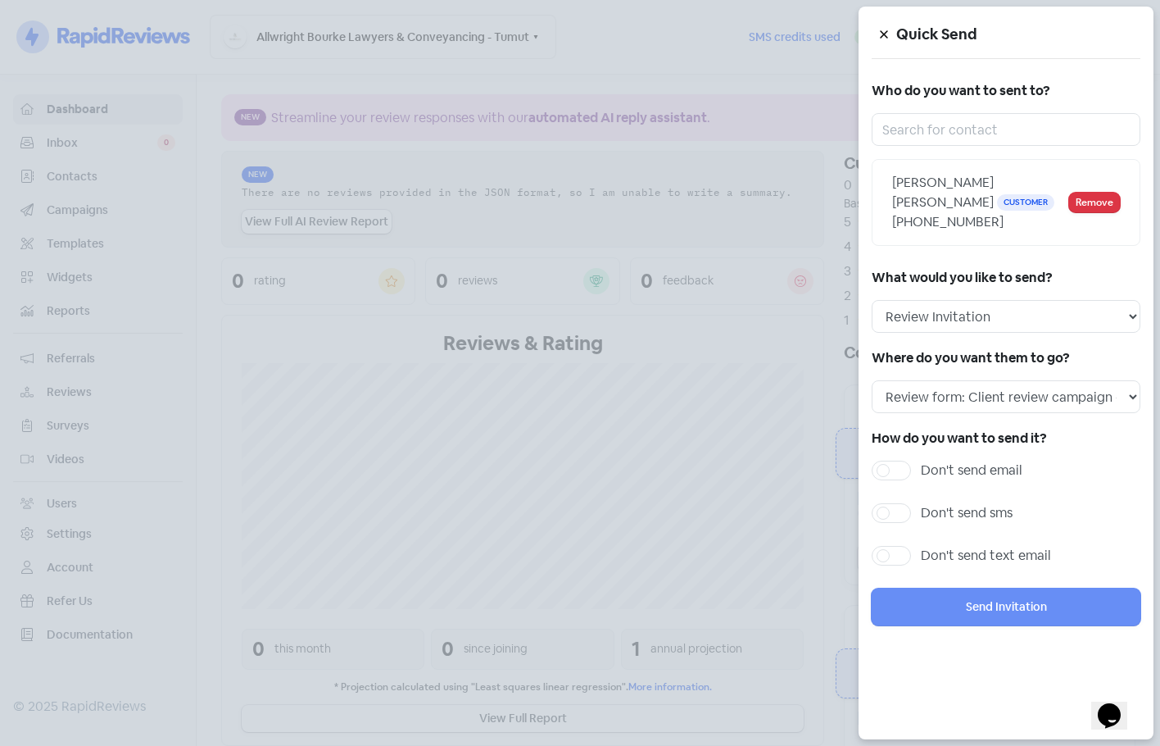
click at [962, 503] on label "Don't send sms" at bounding box center [967, 513] width 92 height 20
click at [932, 503] on input "Don't send sms" at bounding box center [926, 508] width 11 height 11
checkbox input "true"
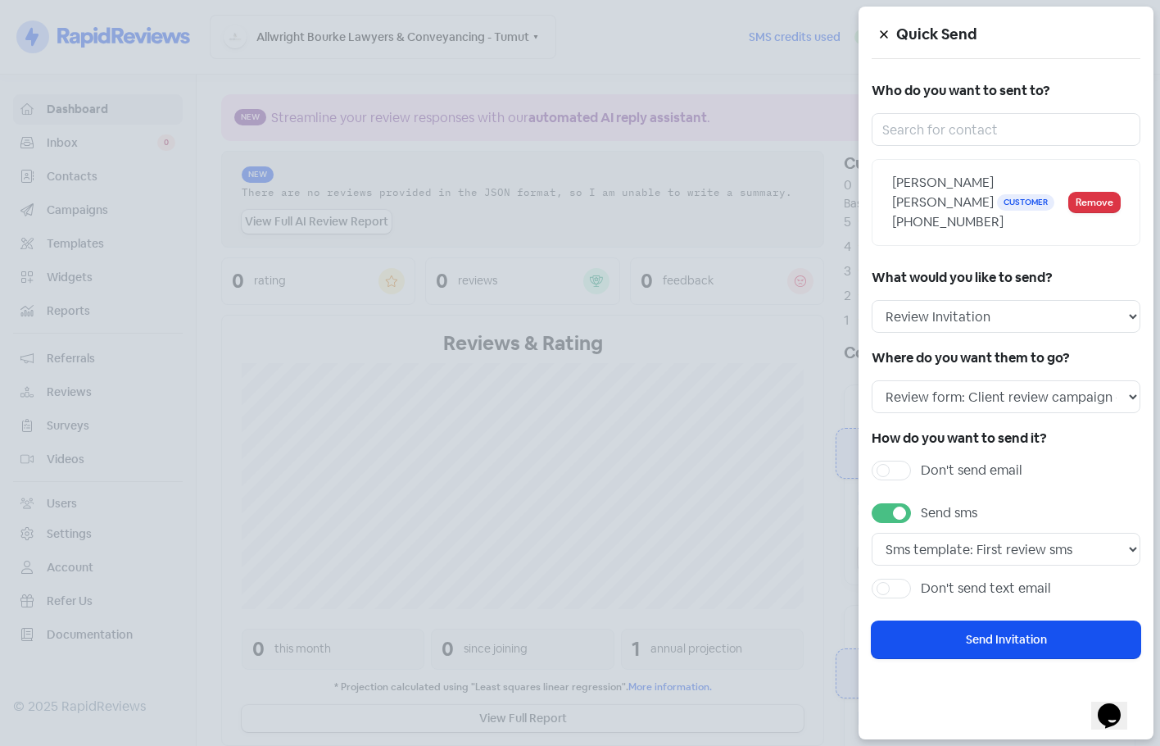
click at [986, 601] on div "Quick Send Who do you want to sent to? Hillary Helen Wilde Customer +6140991415…" at bounding box center [1006, 373] width 295 height 732
drag, startPoint x: 993, startPoint y: 606, endPoint x: 1002, endPoint y: 606, distance: 9.0
click at [996, 621] on button "Send Invitation" at bounding box center [1006, 639] width 269 height 37
